Goal: Information Seeking & Learning: Find contact information

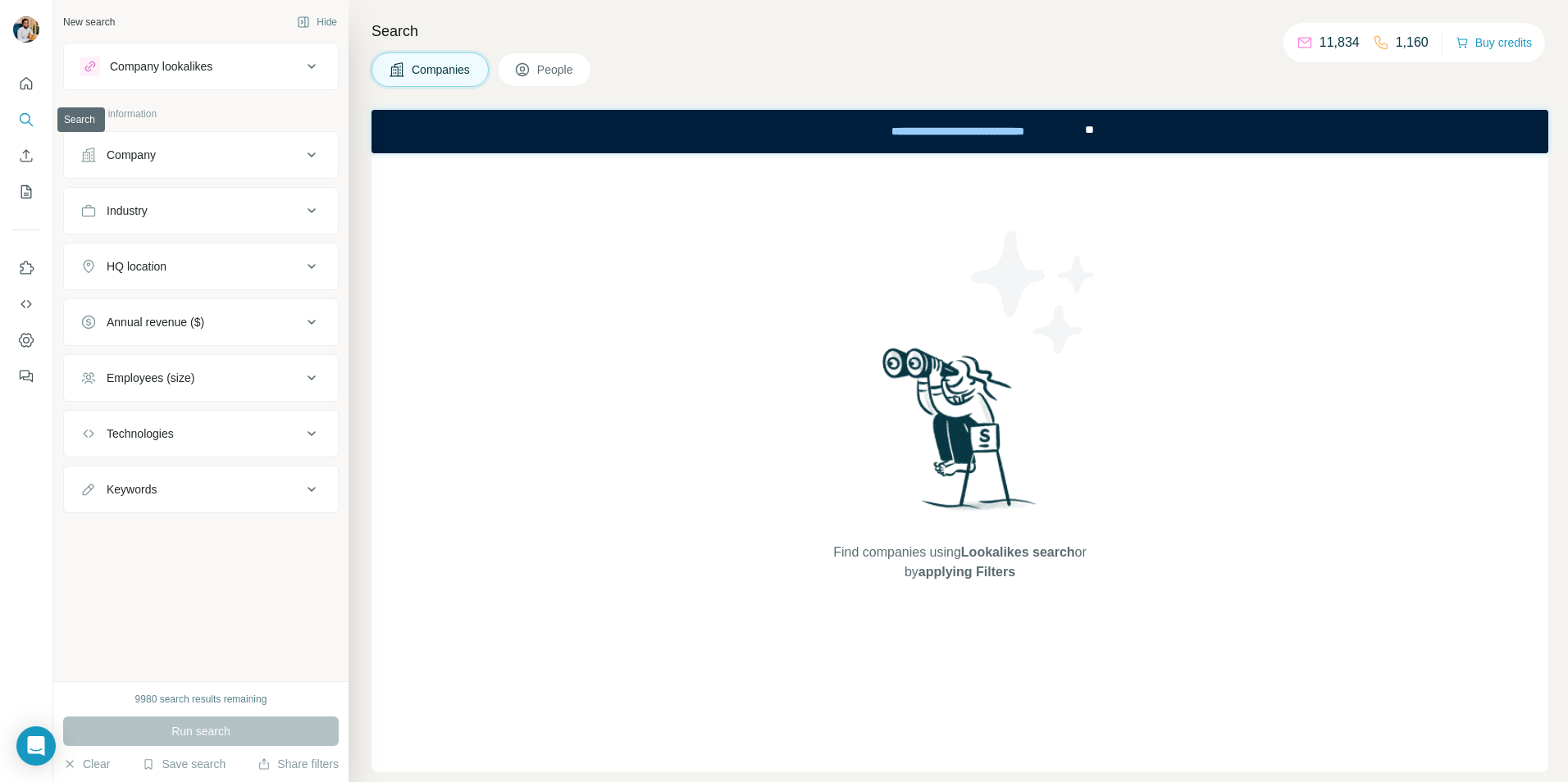
click at [28, 123] on icon "Search" at bounding box center [26, 119] width 16 height 16
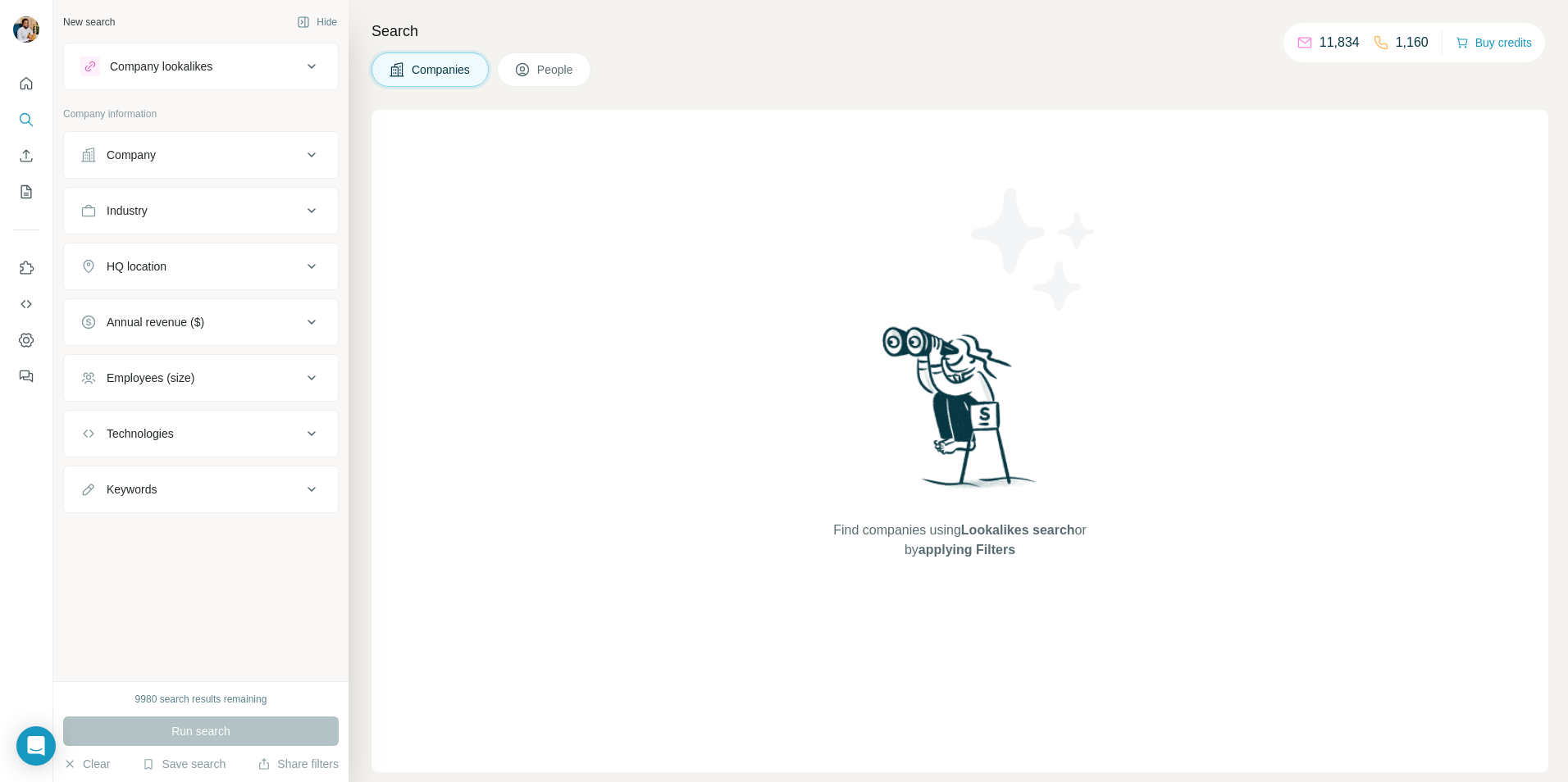
click at [542, 67] on span "People" at bounding box center [555, 69] width 37 height 16
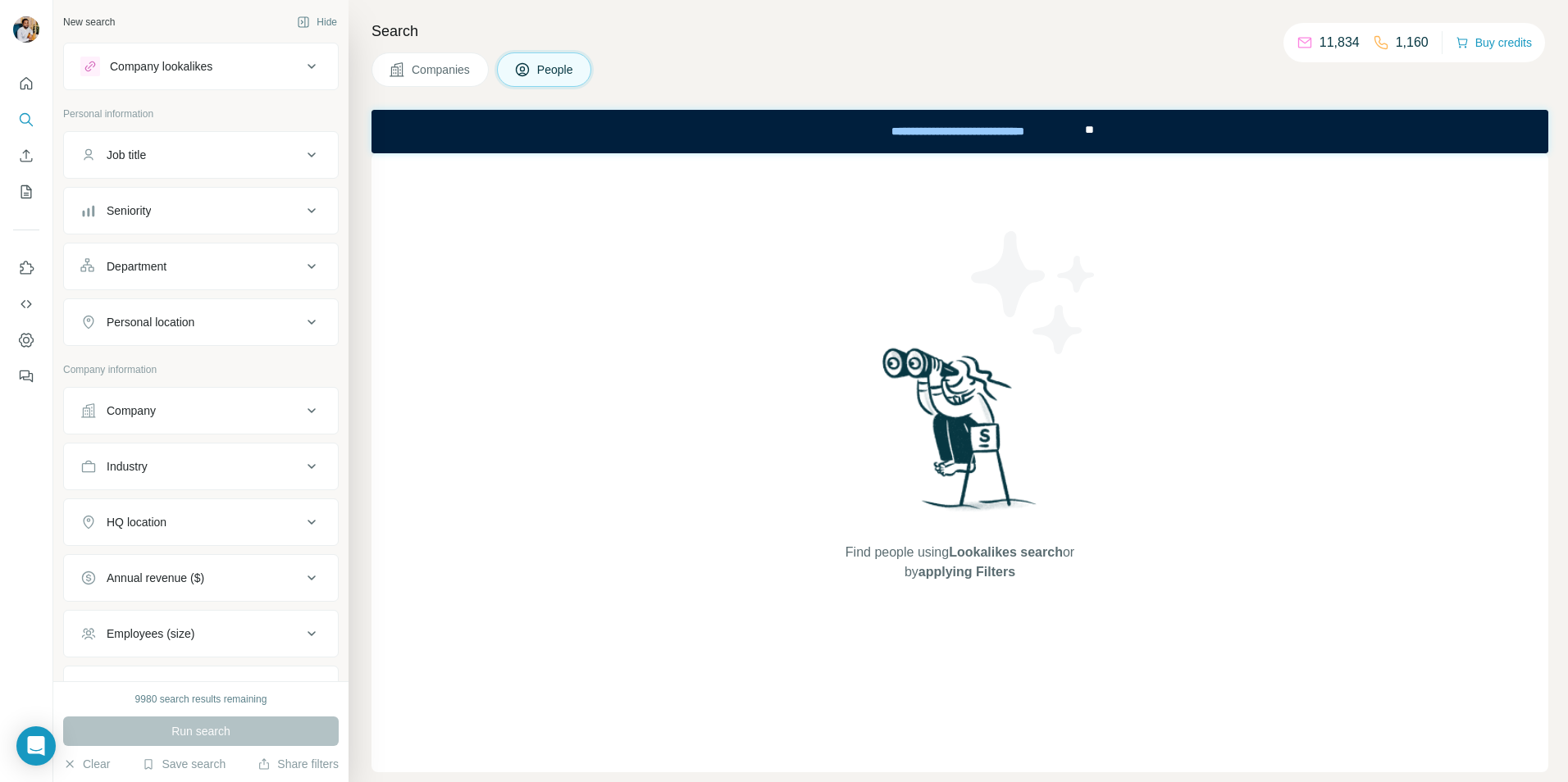
click at [544, 69] on span "People" at bounding box center [555, 69] width 37 height 16
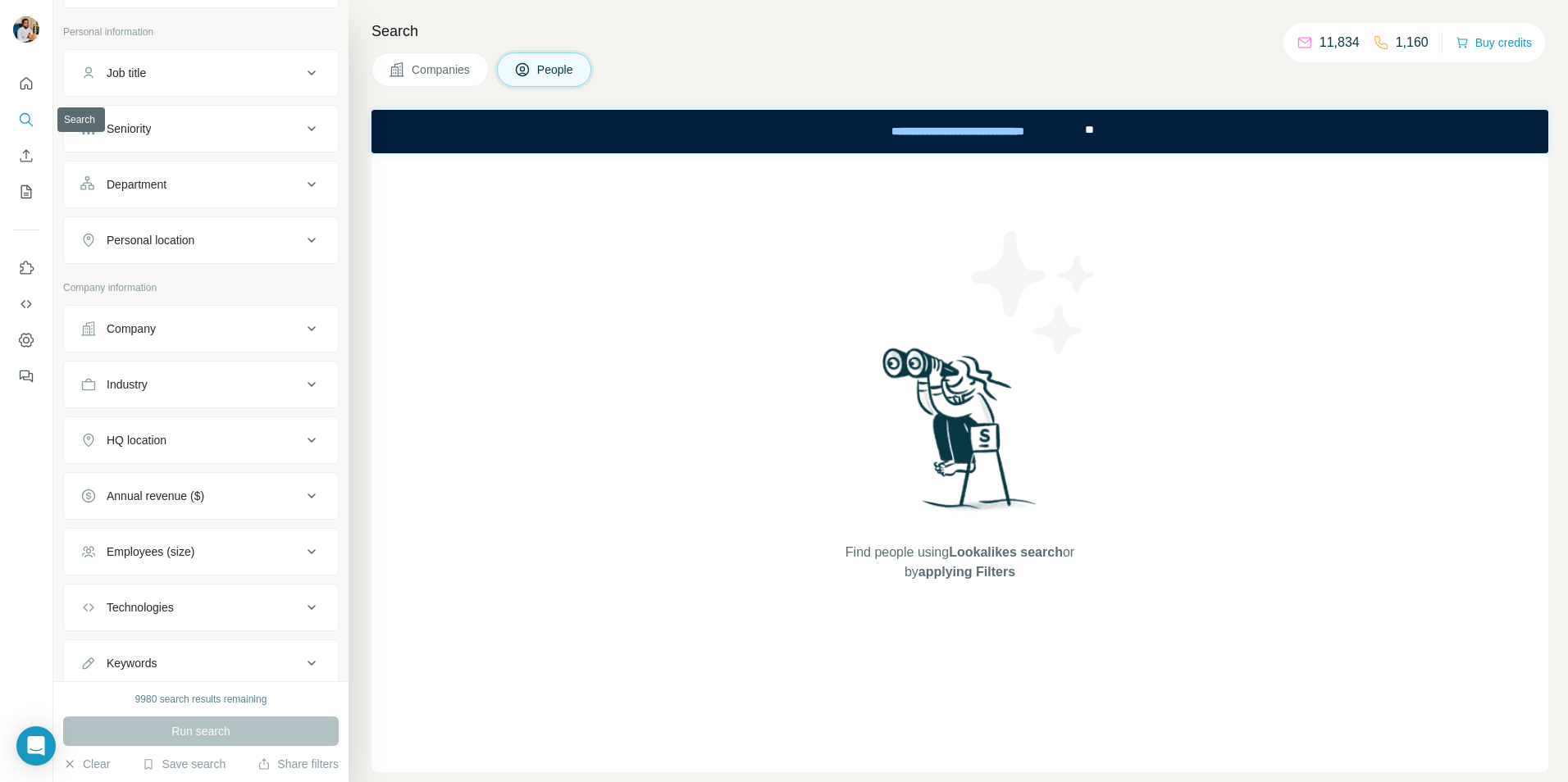
click at [18, 118] on icon "Search" at bounding box center [26, 119] width 16 height 16
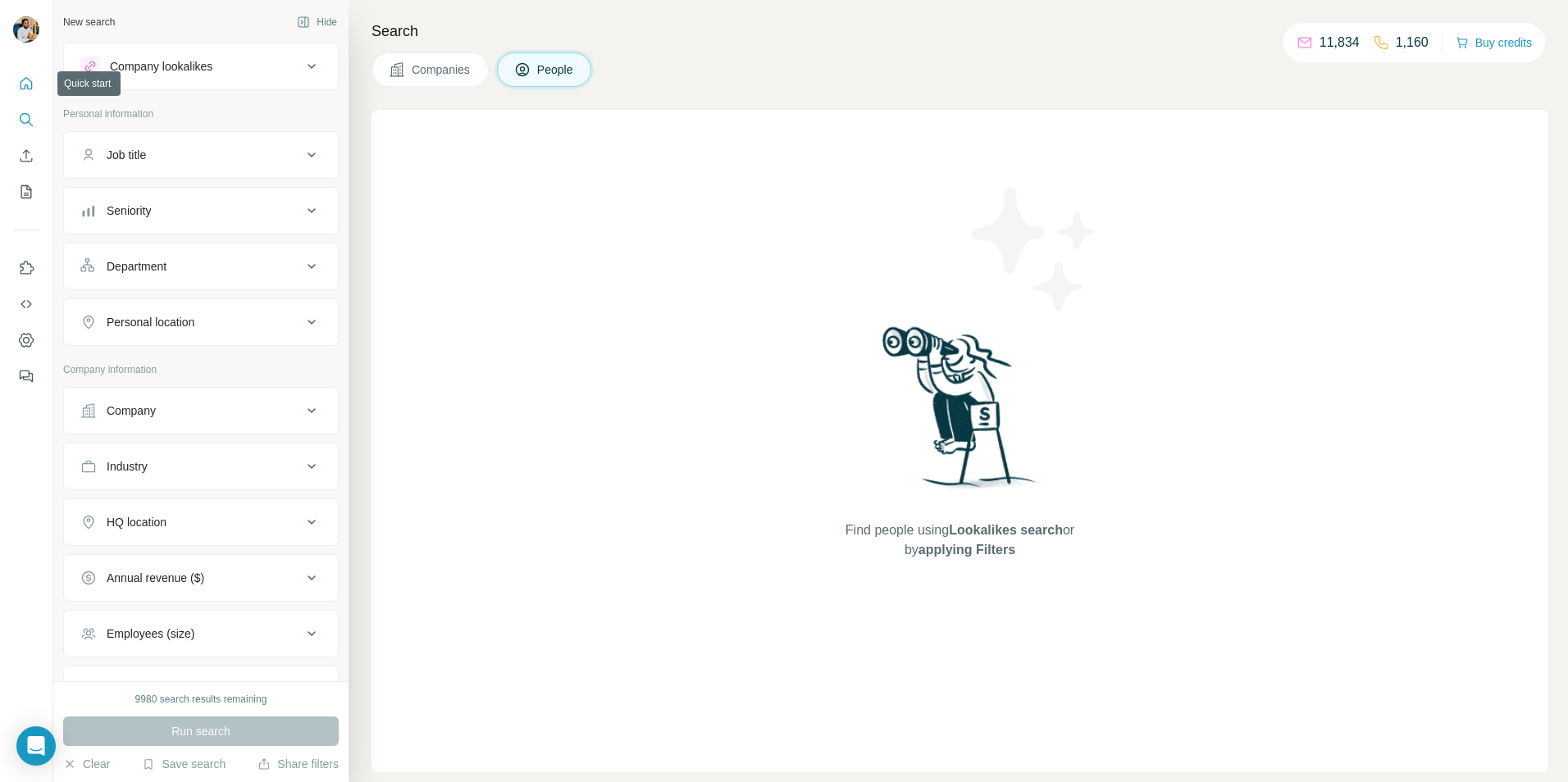
click at [17, 84] on button "Quick start" at bounding box center [26, 84] width 26 height 29
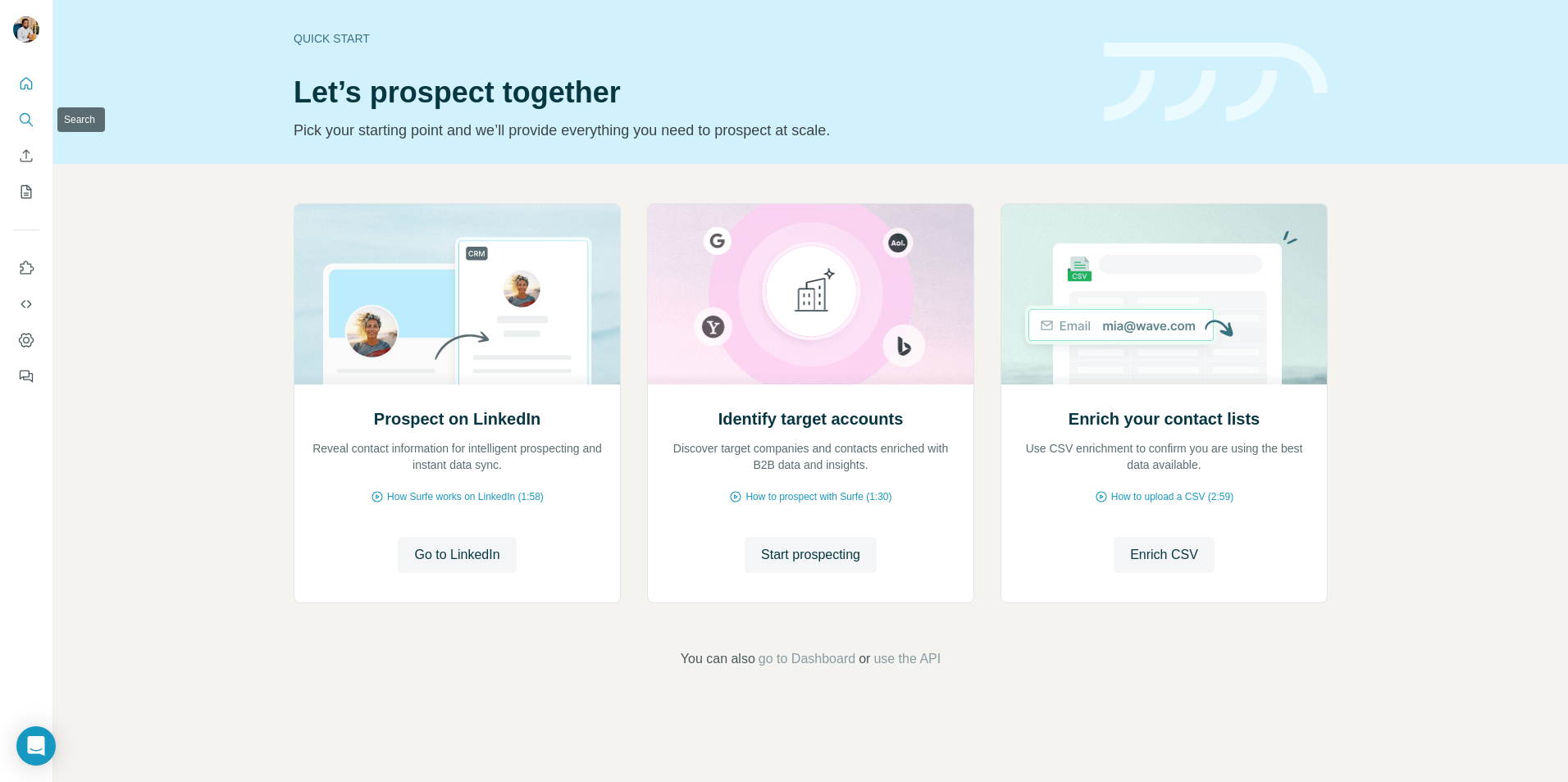
click at [21, 125] on icon "Search" at bounding box center [26, 119] width 16 height 16
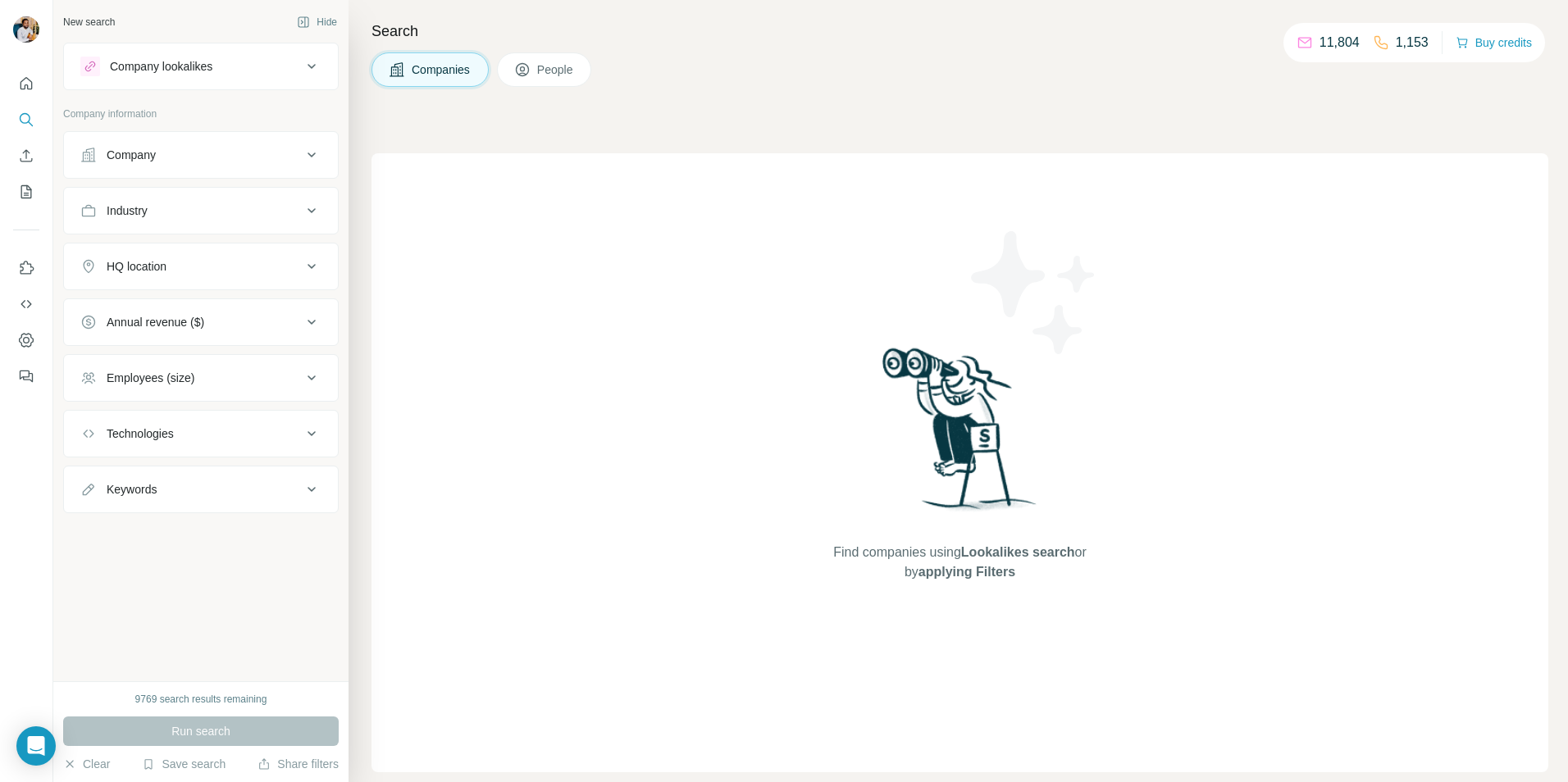
click at [247, 168] on button "Company" at bounding box center [201, 154] width 273 height 39
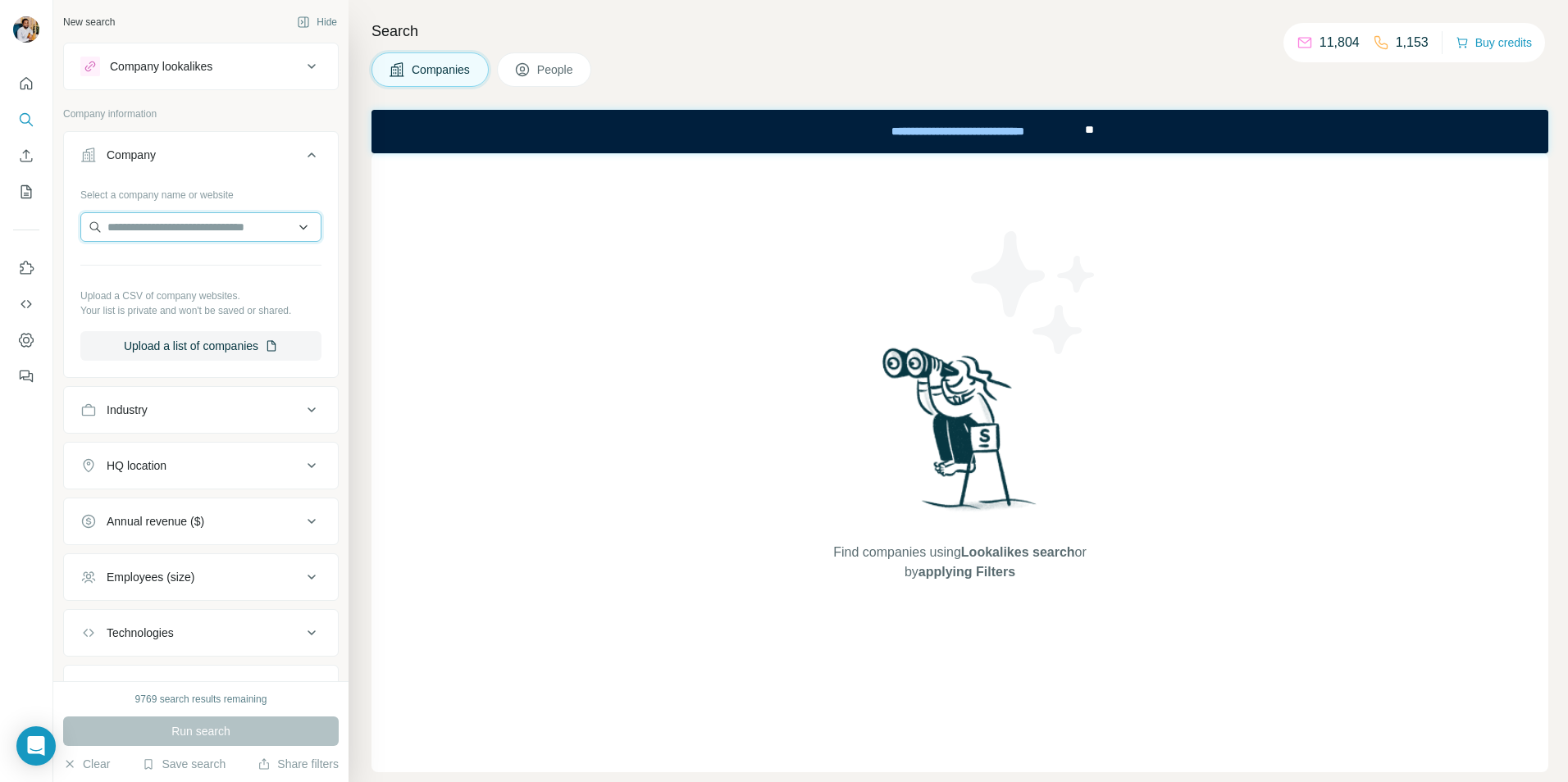
click at [189, 224] on input "text" at bounding box center [201, 227] width 241 height 29
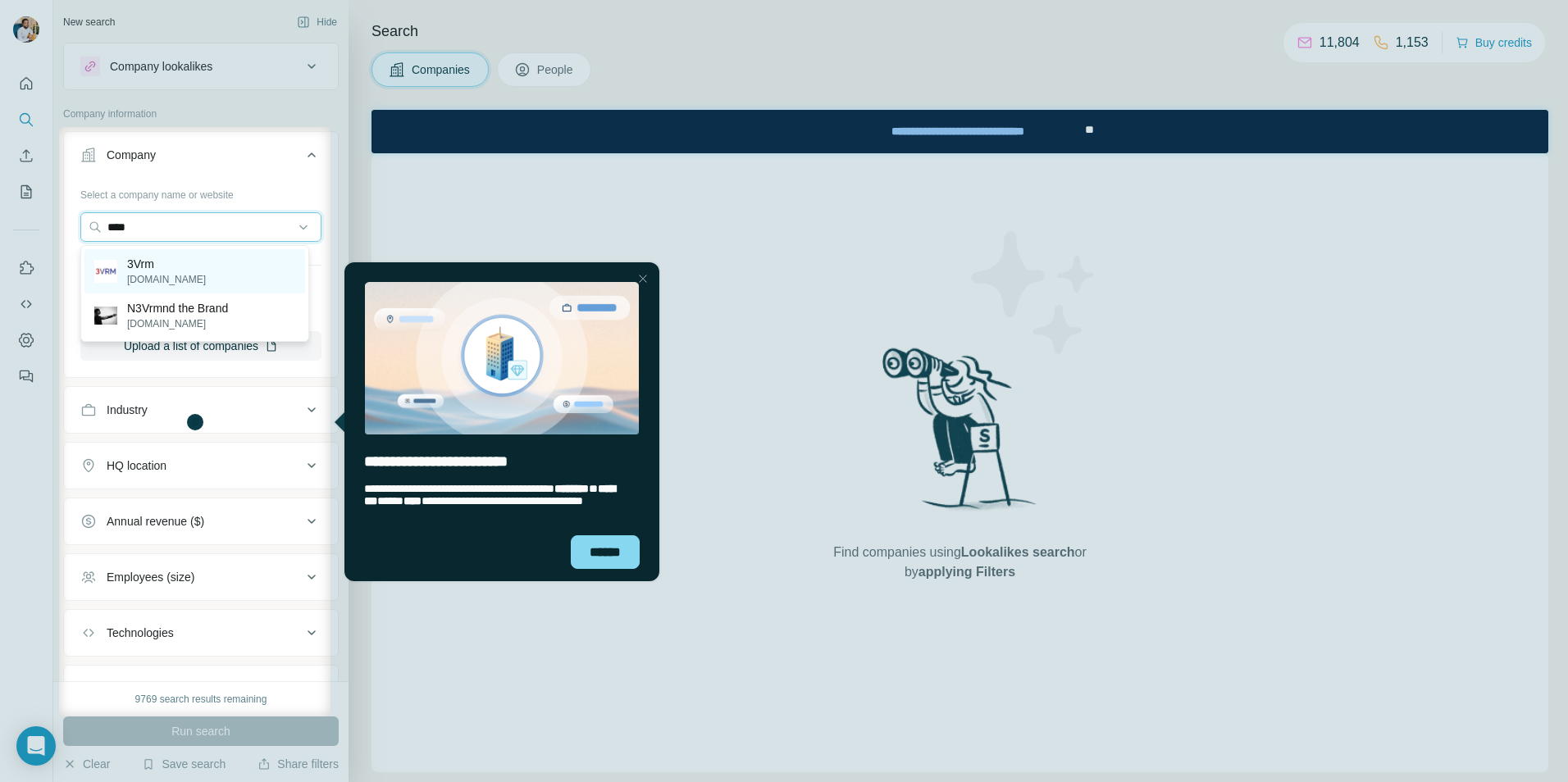
type input "****"
click at [130, 273] on p "[DOMAIN_NAME]" at bounding box center [166, 280] width 78 height 15
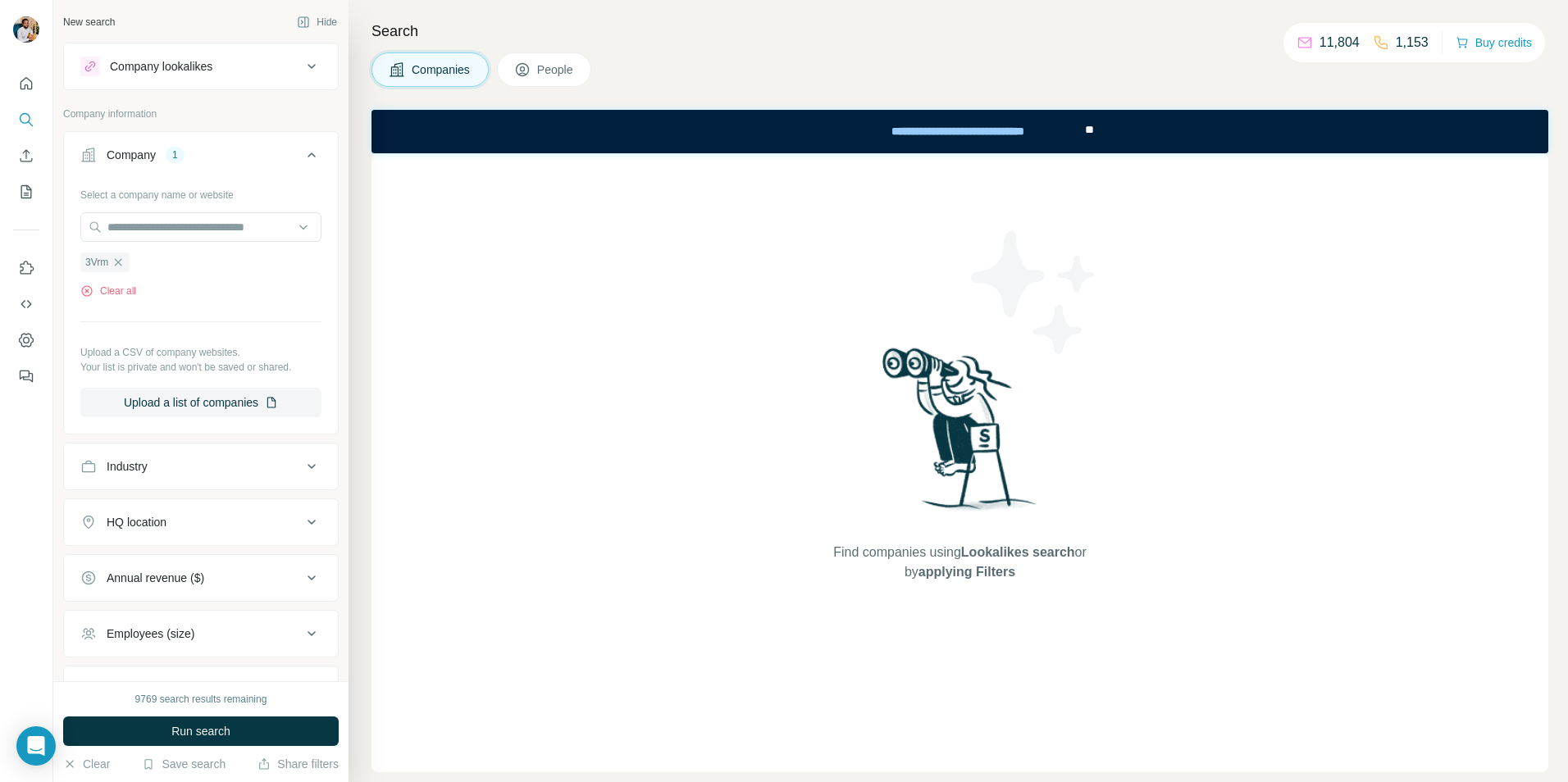
click at [534, 77] on button "People" at bounding box center [544, 70] width 95 height 35
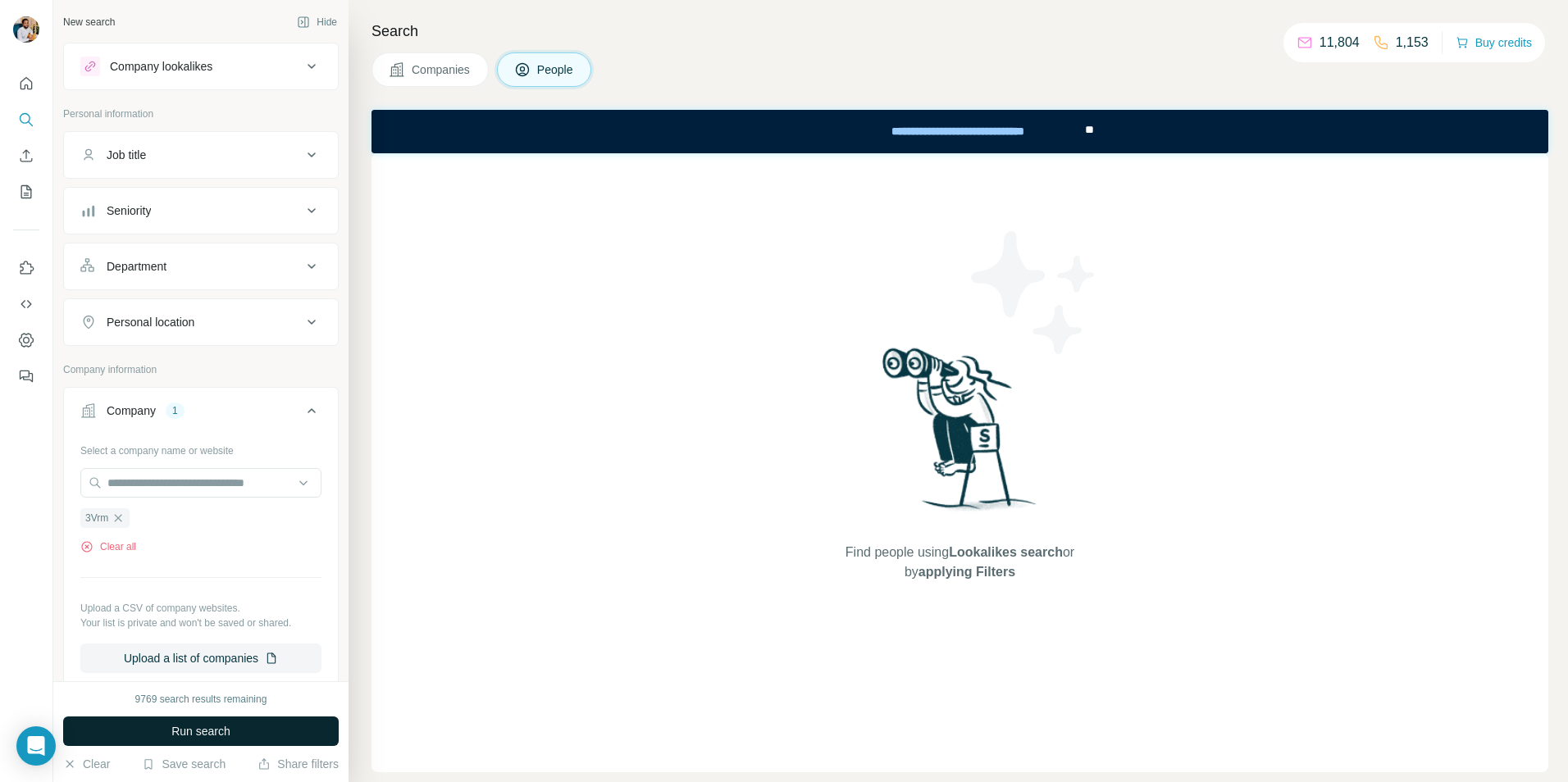
click at [142, 736] on button "Run search" at bounding box center [201, 731] width 275 height 29
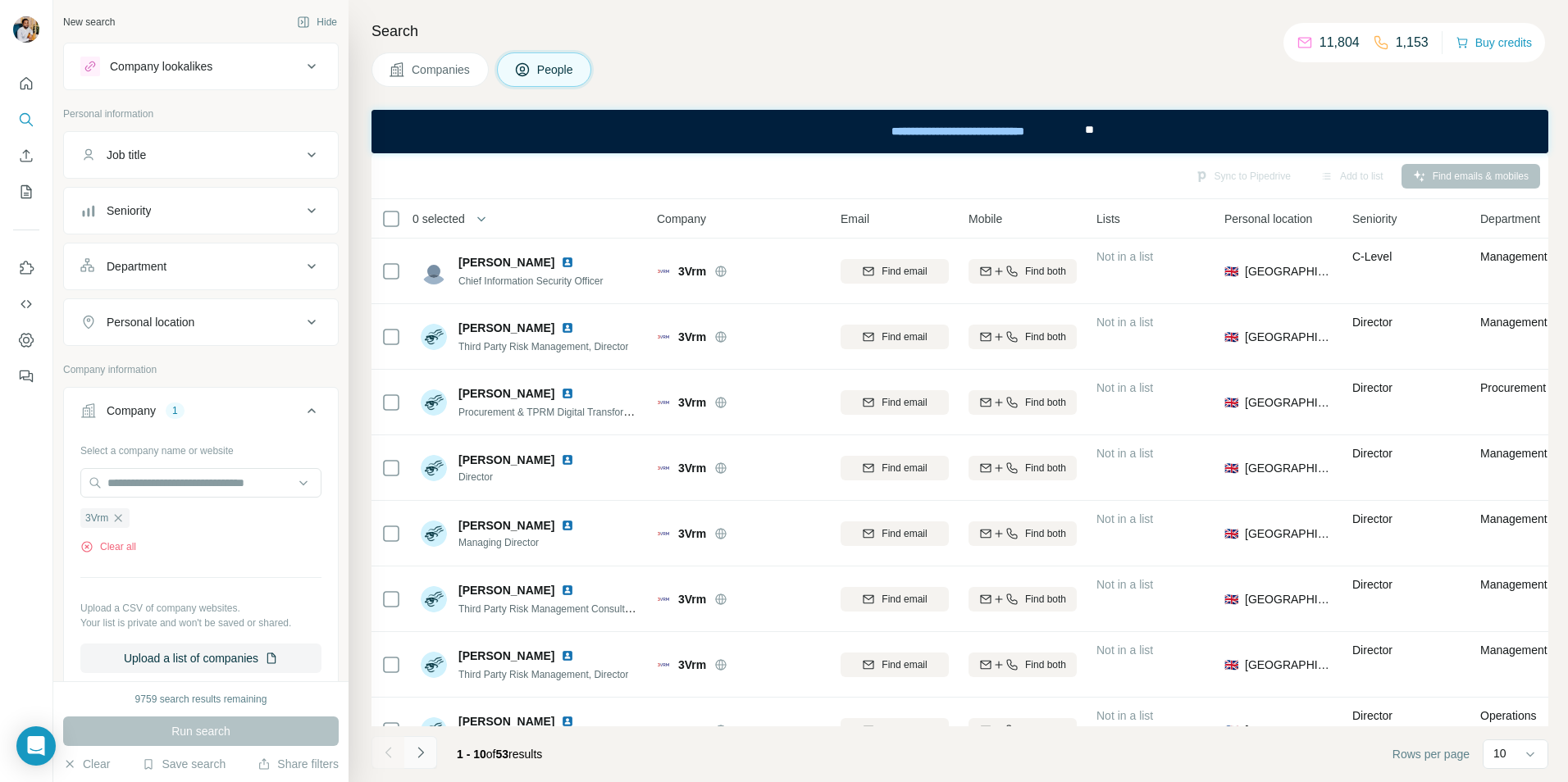
click at [412, 761] on button "Navigate to next page" at bounding box center [420, 753] width 33 height 33
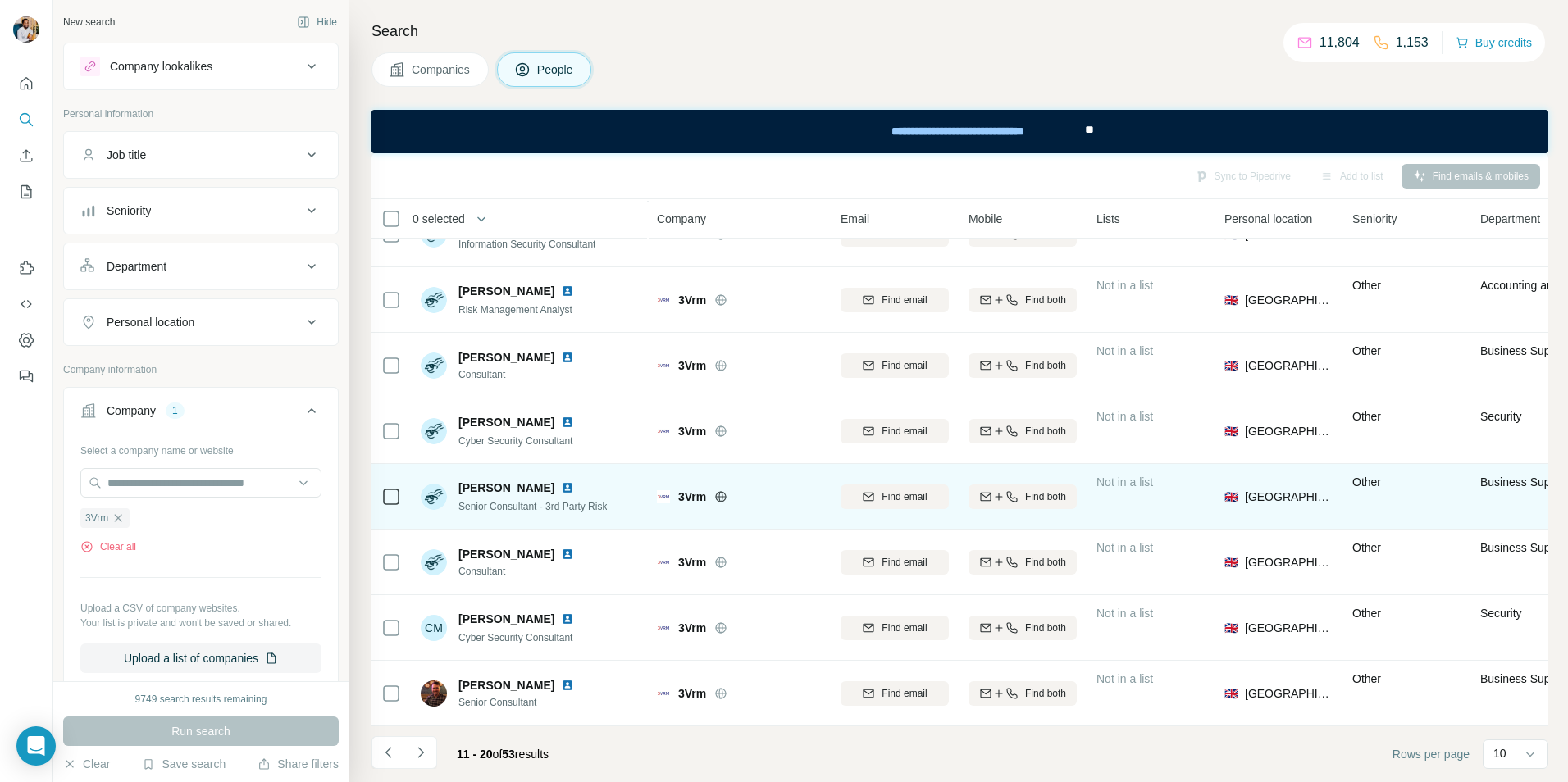
scroll to position [176, 0]
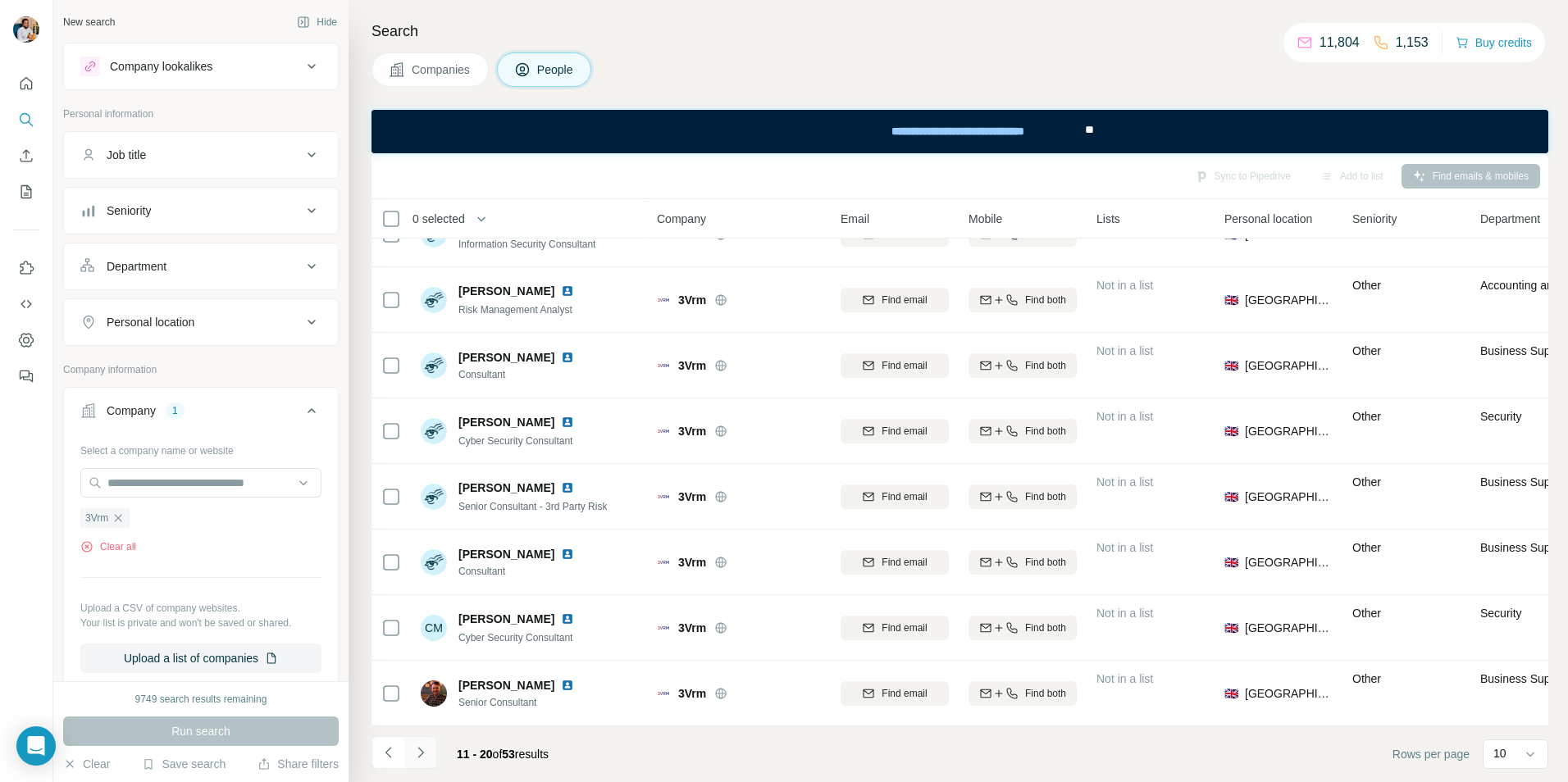
click at [422, 755] on icon "Navigate to next page" at bounding box center [420, 753] width 16 height 16
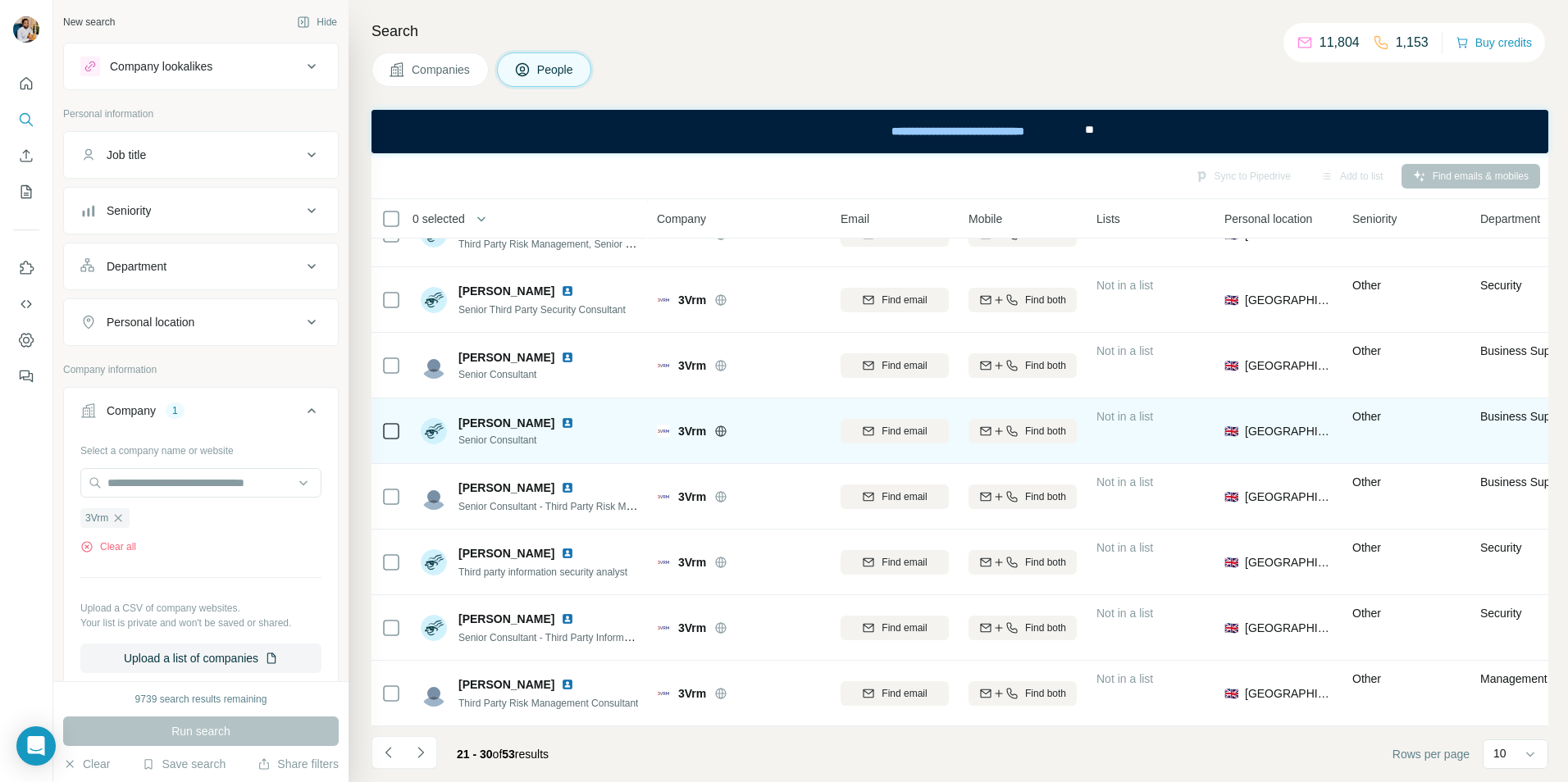
scroll to position [0, 0]
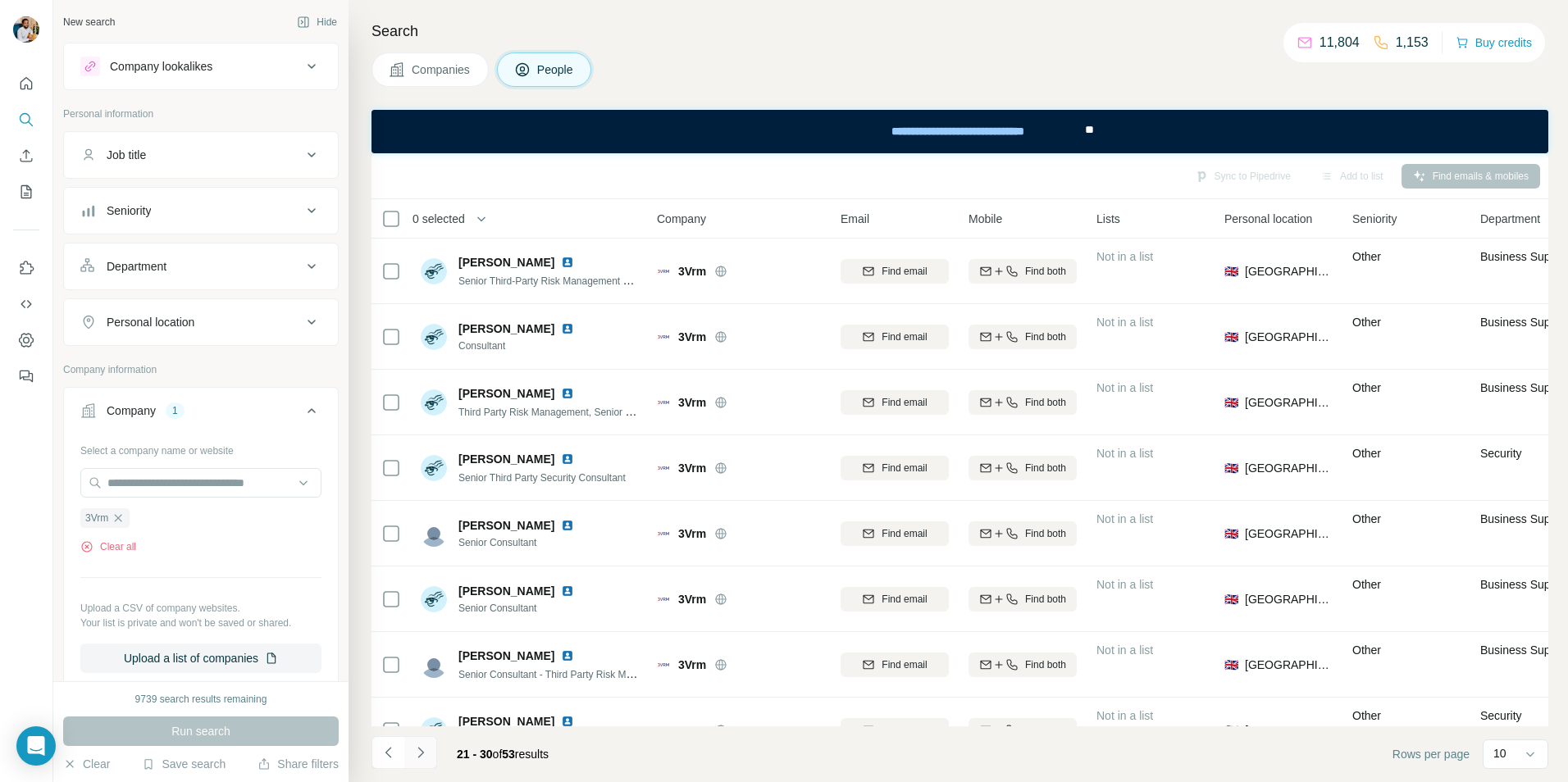
click at [418, 754] on icon "Navigate to next page" at bounding box center [420, 753] width 16 height 16
click at [425, 757] on icon "Navigate to next page" at bounding box center [420, 753] width 16 height 16
